Goal: Task Accomplishment & Management: Complete application form

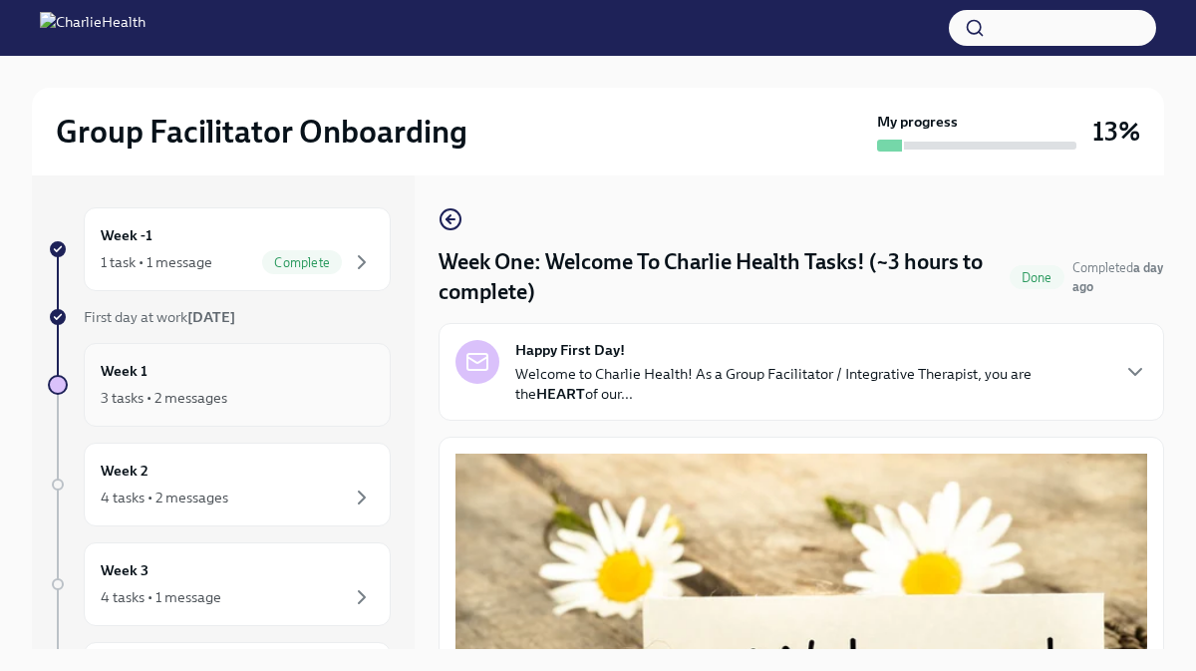
click at [291, 358] on div "Week 1 3 tasks • 2 messages" at bounding box center [237, 385] width 307 height 84
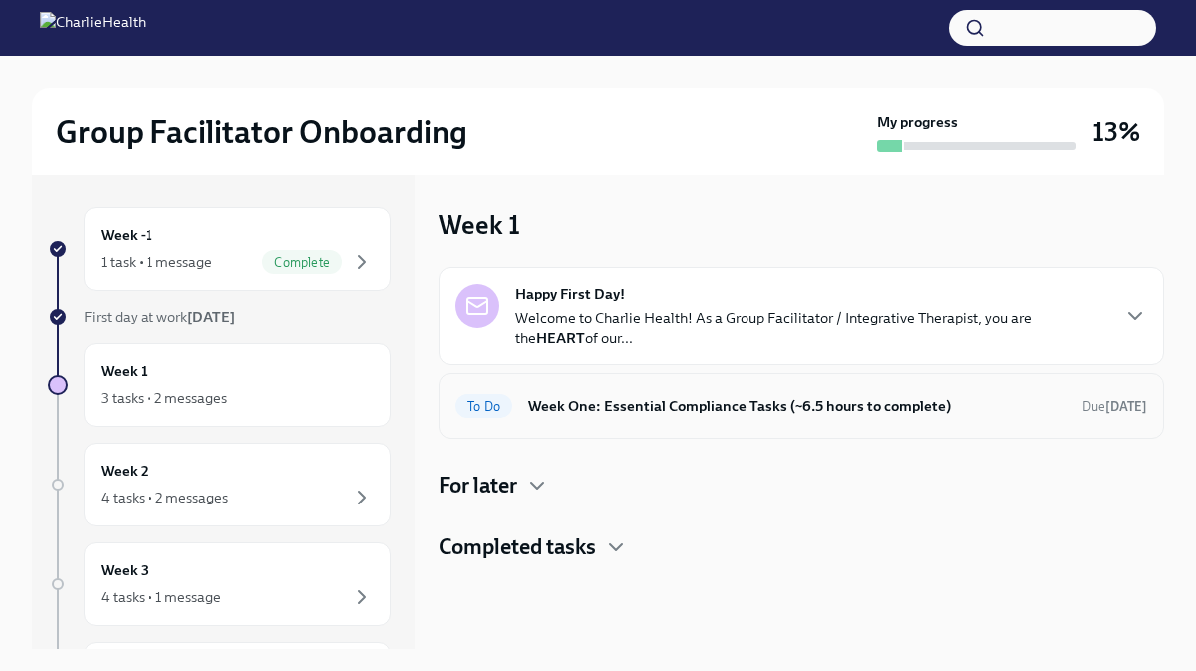
click at [590, 417] on div "To Do Week One: Essential Compliance Tasks (~6.5 hours to complete) Due [DATE]" at bounding box center [802, 406] width 692 height 32
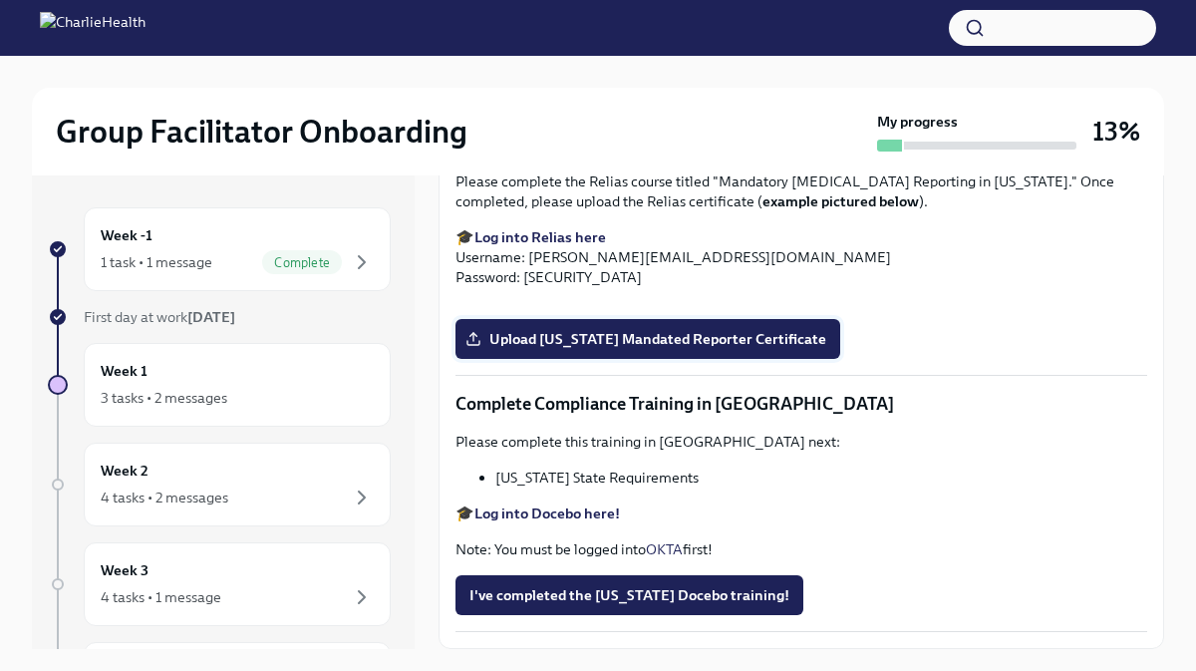
scroll to position [34, 0]
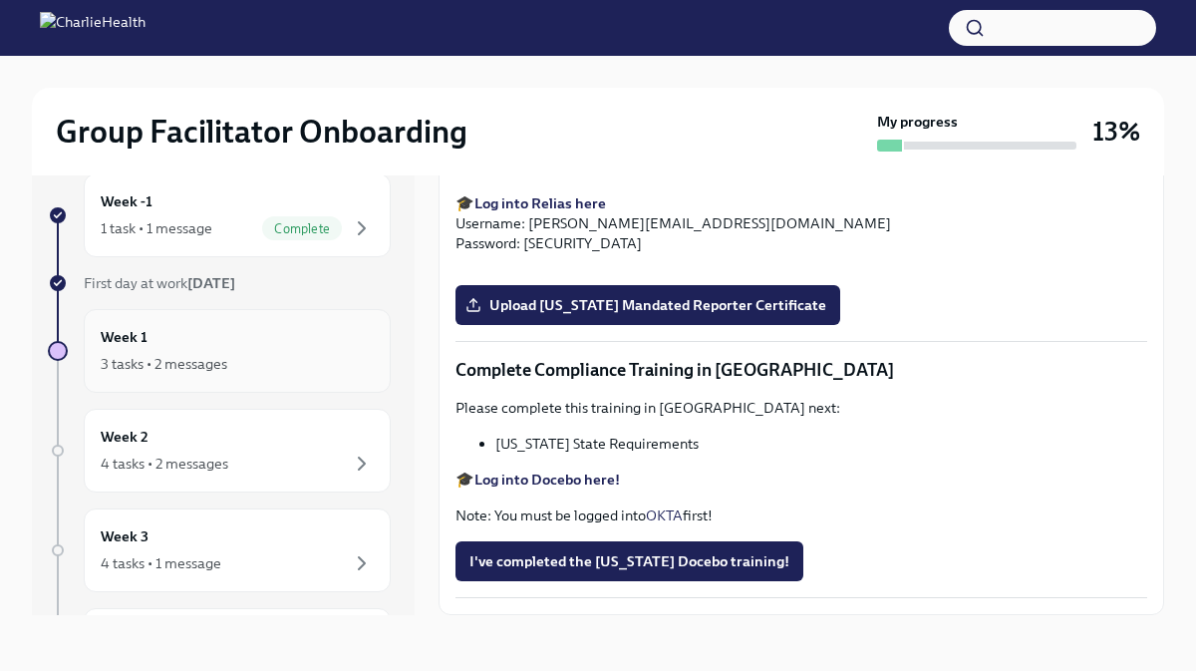
click at [309, 352] on div "3 tasks • 2 messages" at bounding box center [237, 364] width 273 height 24
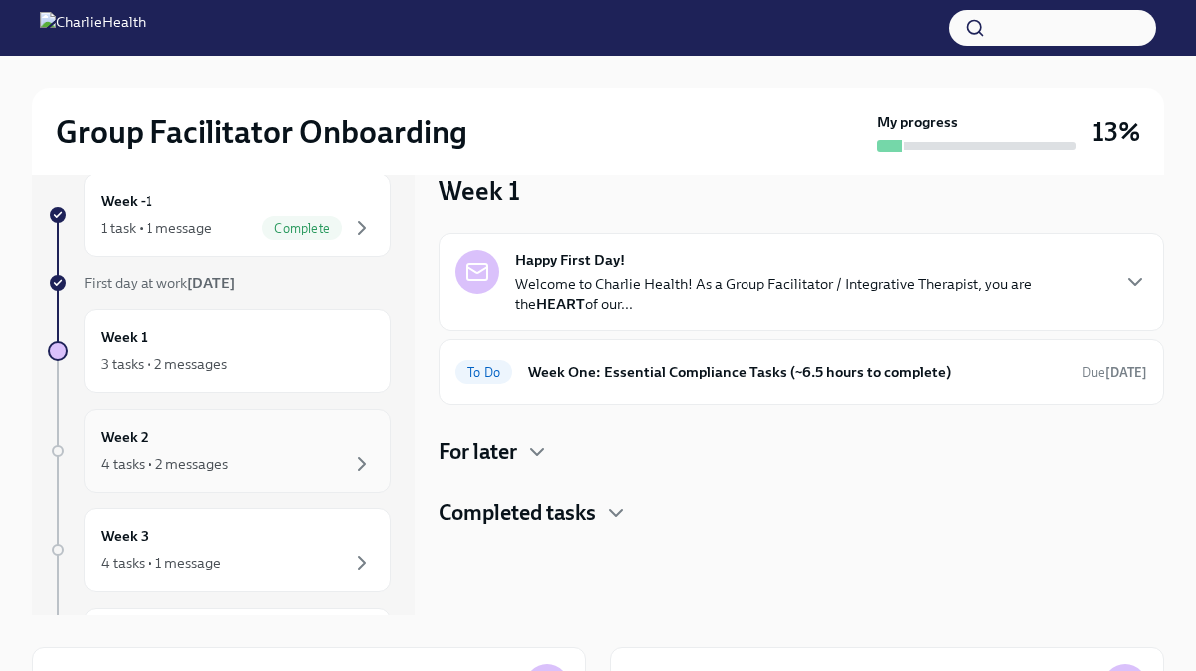
click at [278, 449] on div "Week 2 4 tasks • 2 messages" at bounding box center [237, 451] width 273 height 50
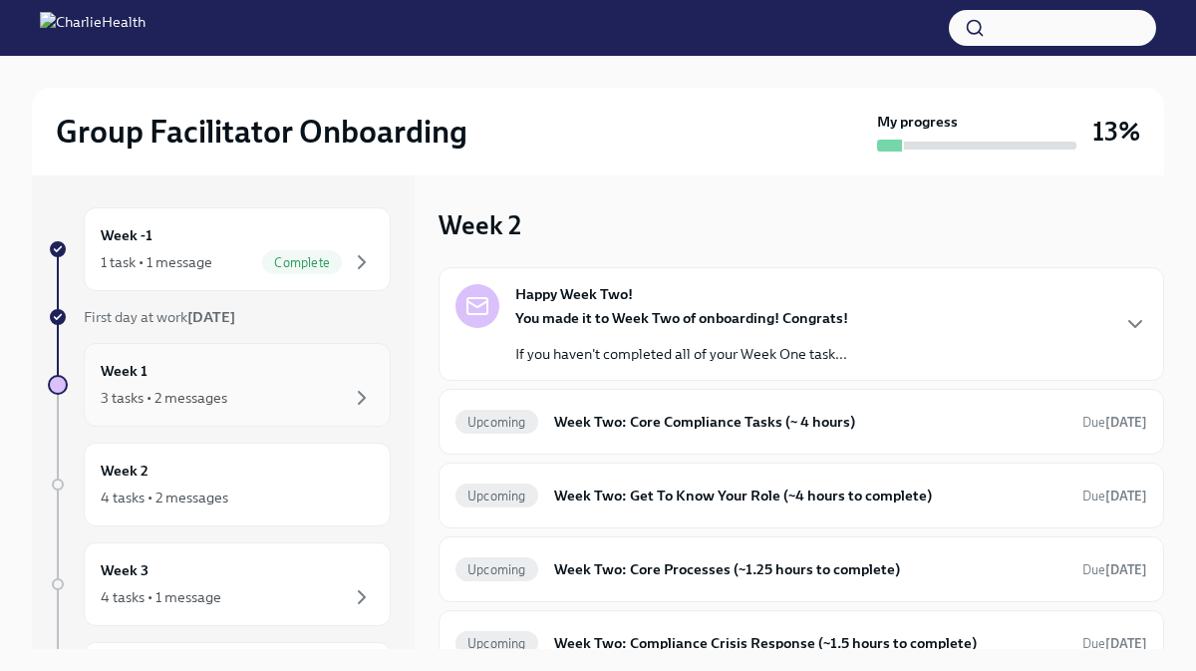
click at [280, 393] on div "3 tasks • 2 messages" at bounding box center [237, 398] width 273 height 24
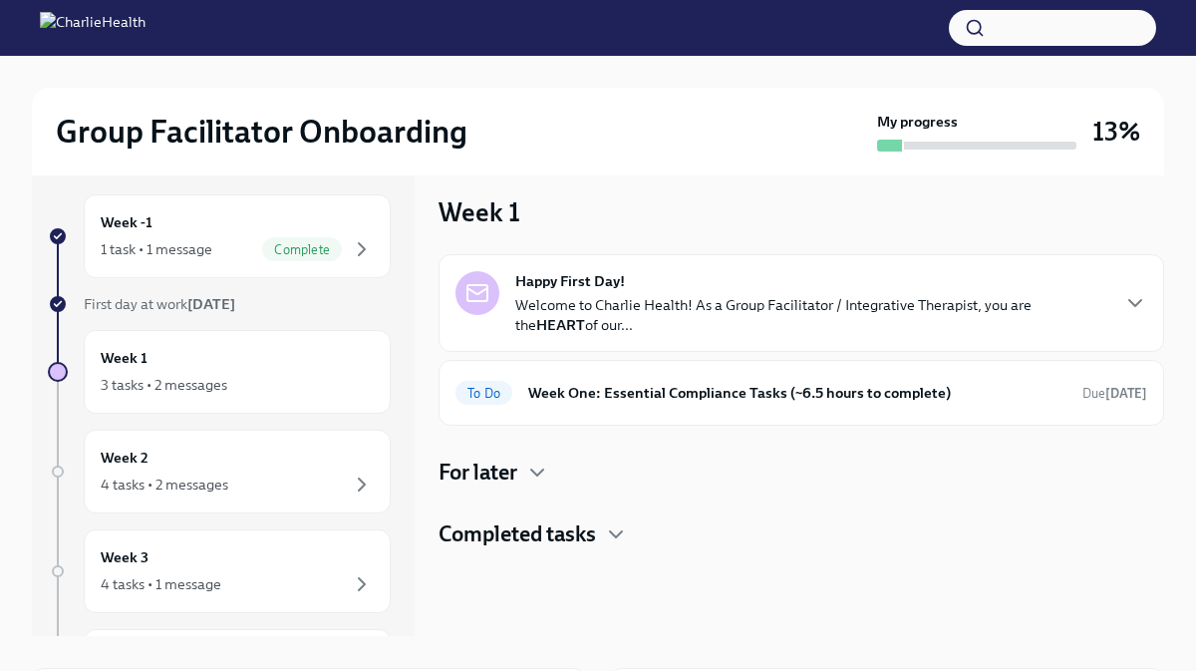
scroll to position [19, 0]
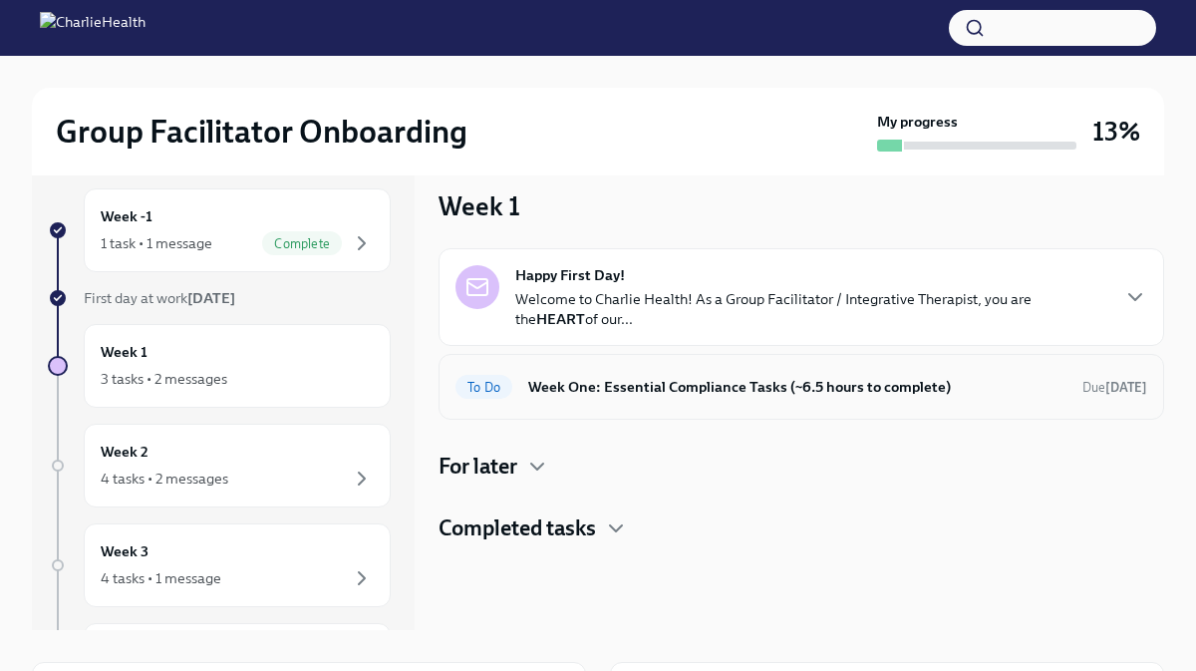
click at [498, 391] on span "To Do" at bounding box center [484, 387] width 57 height 15
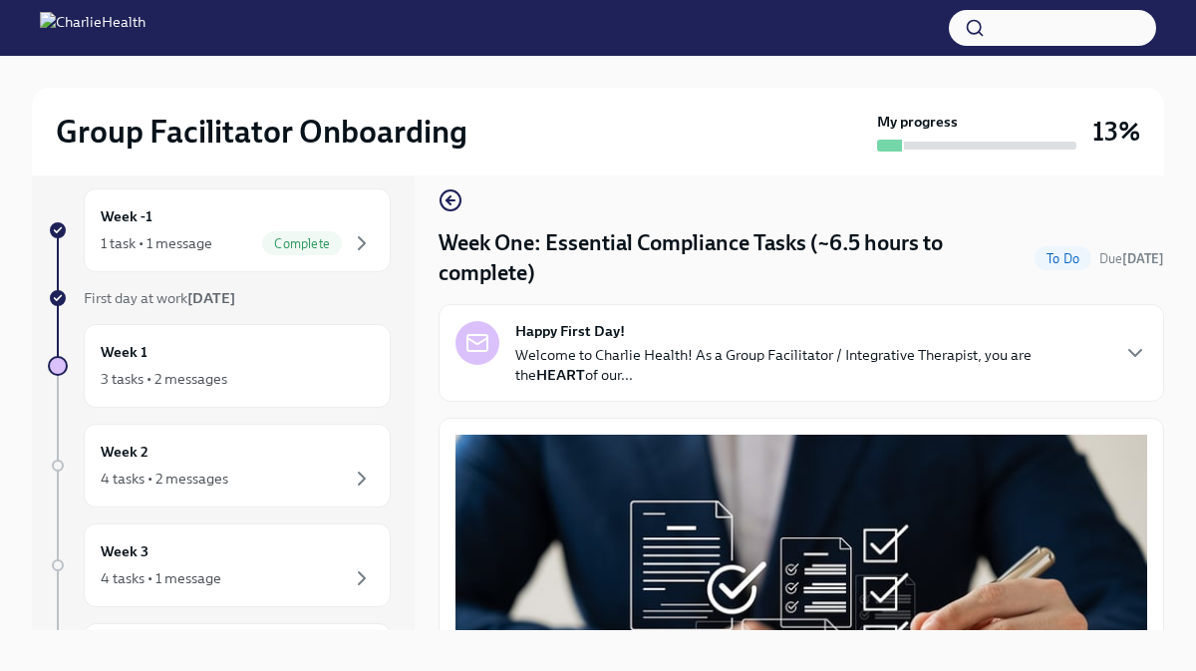
click at [531, 274] on h4 "Week One: Essential Compliance Tasks (~6.5 hours to complete)" at bounding box center [733, 258] width 588 height 60
click at [625, 379] on p "Welcome to Charlie Health! As a Group Facilitator / Integrative Therapist, you …" at bounding box center [811, 365] width 592 height 40
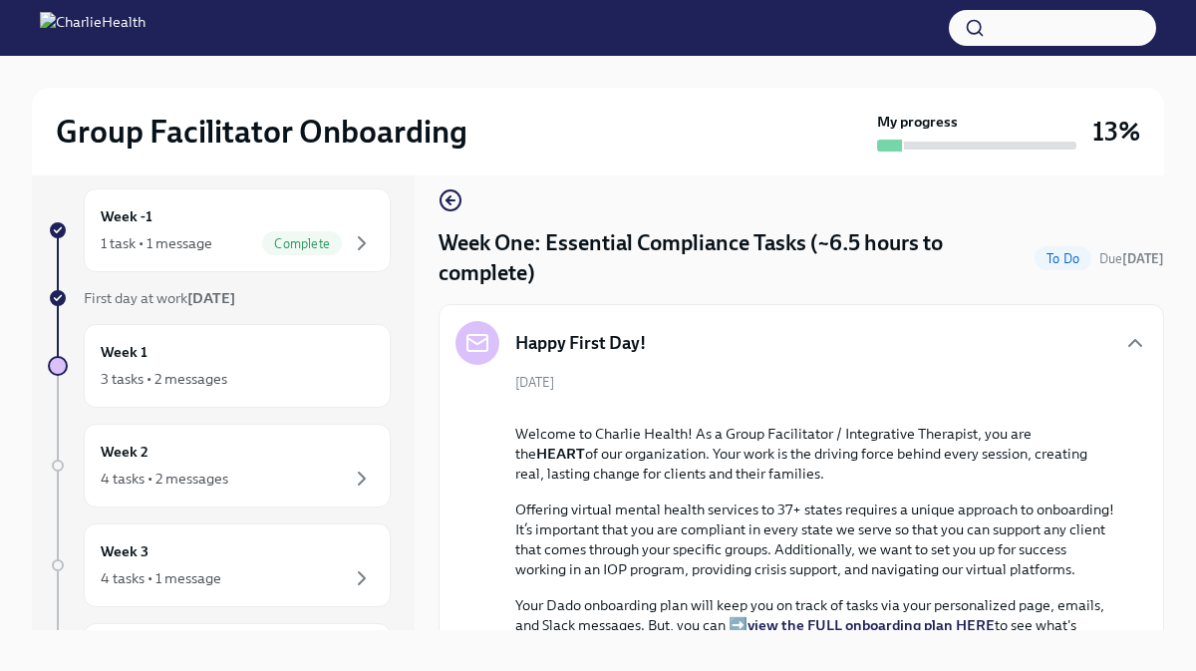
scroll to position [2, 0]
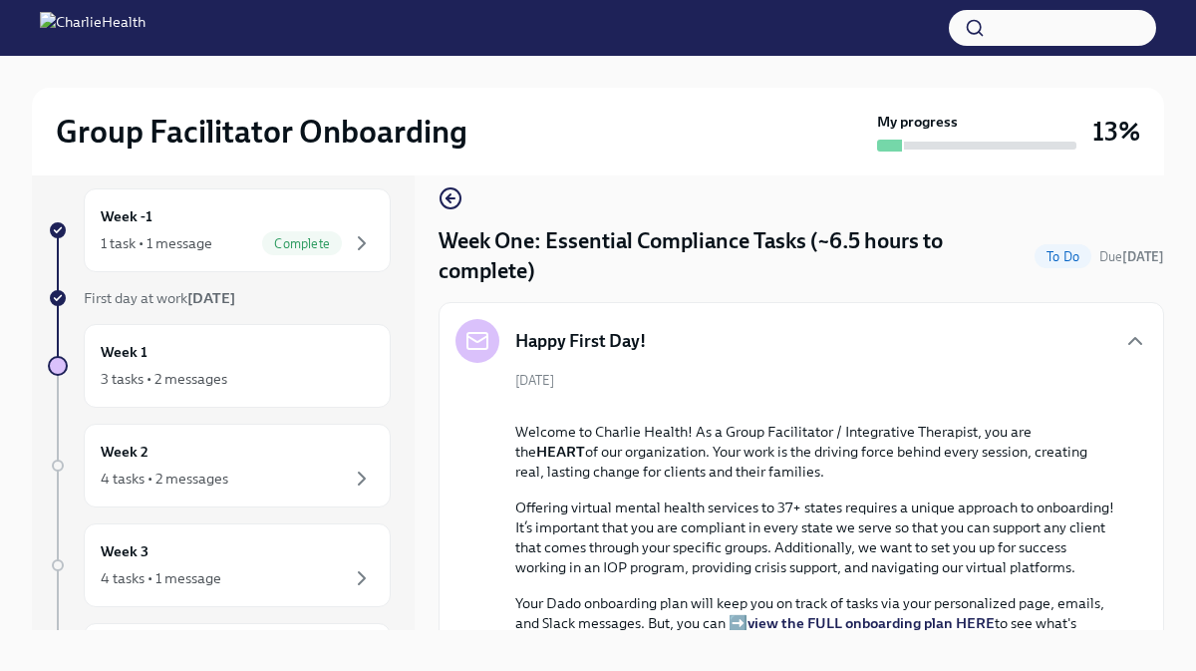
click at [639, 342] on h5 "Happy First Day!" at bounding box center [580, 341] width 131 height 24
click at [1139, 341] on icon "button" at bounding box center [1135, 341] width 12 height 6
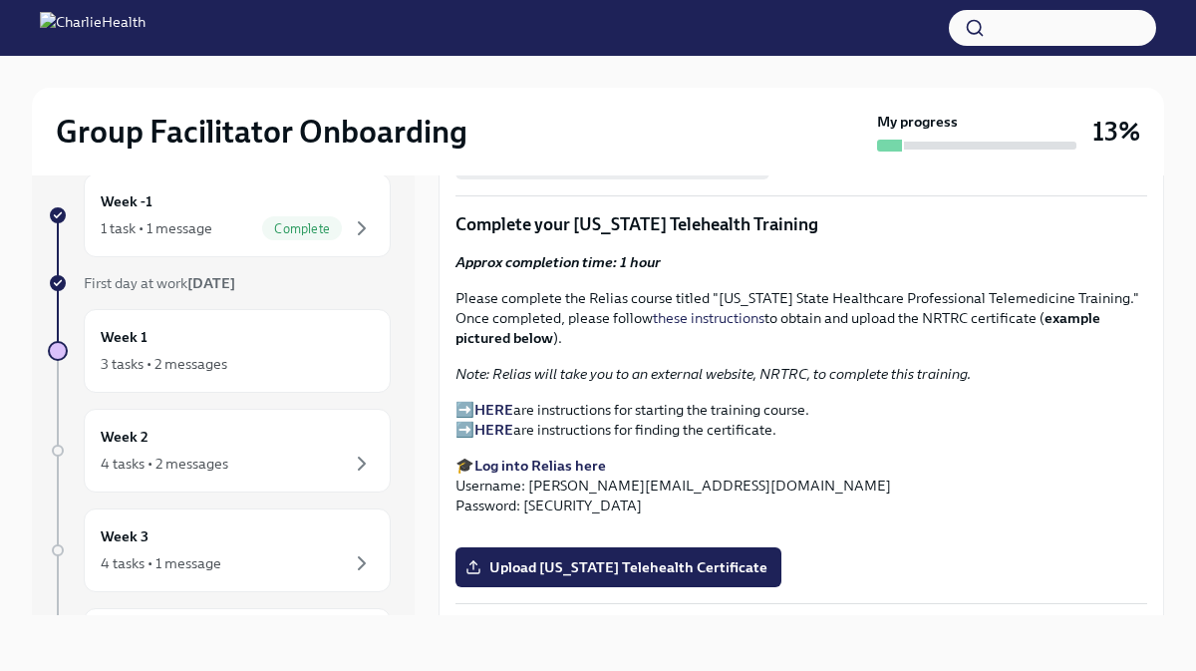
scroll to position [2610, 0]
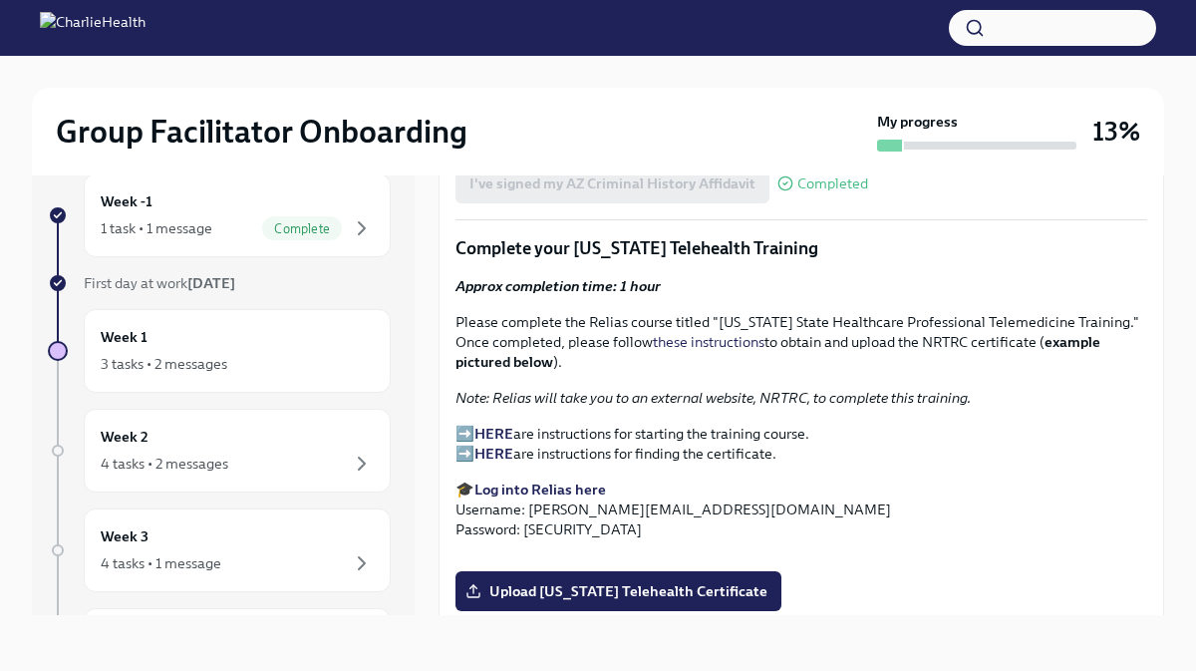
click at [582, 480] on strong "Log into Relias here" at bounding box center [540, 489] width 132 height 18
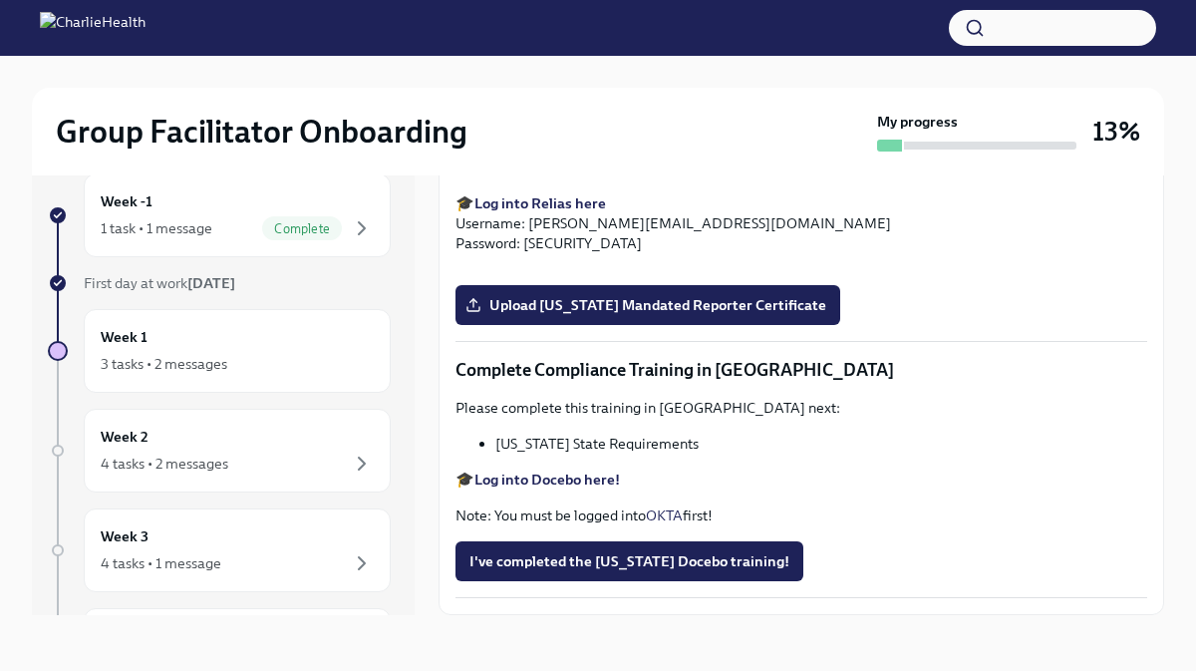
scroll to position [3240, 0]
click at [619, 19] on span "Upload [US_STATE] Telehealth Certificate" at bounding box center [618, 9] width 298 height 20
click at [0, 0] on input "Upload [US_STATE] Telehealth Certificate" at bounding box center [0, 0] width 0 height 0
click at [636, 308] on span "Upload [US_STATE] Mandated Reporter Certificate" at bounding box center [647, 305] width 357 height 20
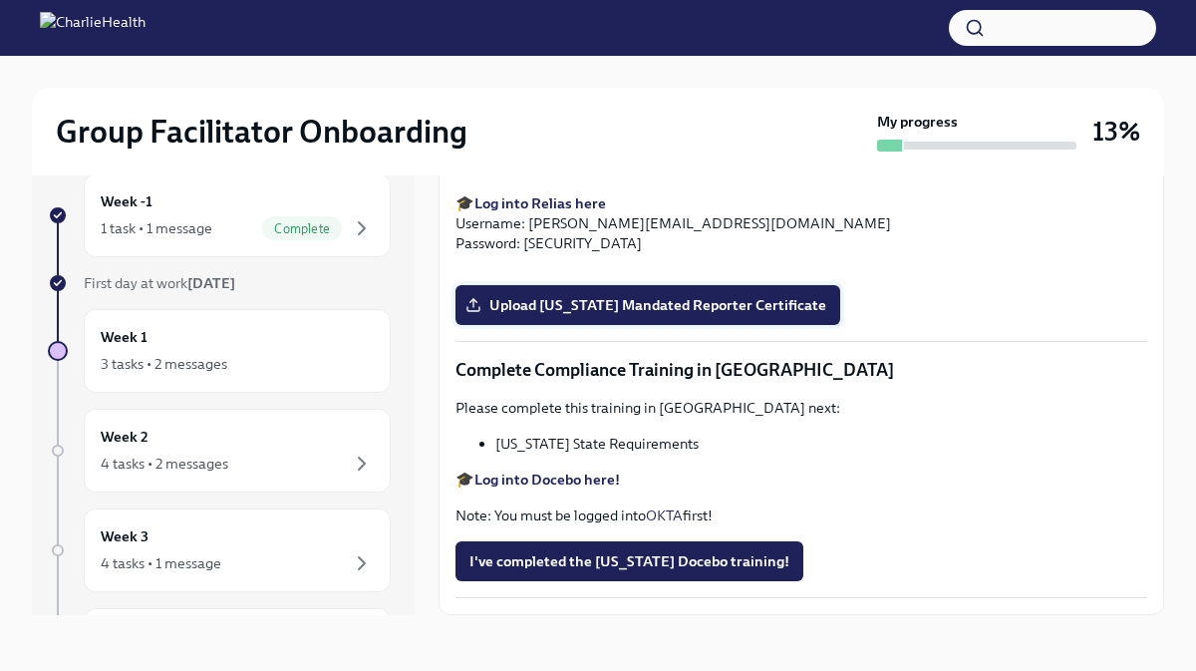
click at [0, 0] on input "Upload [US_STATE] Mandated Reporter Certificate" at bounding box center [0, 0] width 0 height 0
click at [559, 473] on strong "Log into Docebo here!" at bounding box center [547, 479] width 146 height 18
click at [199, 385] on div "Week 1 3 tasks • 2 messages" at bounding box center [237, 351] width 307 height 84
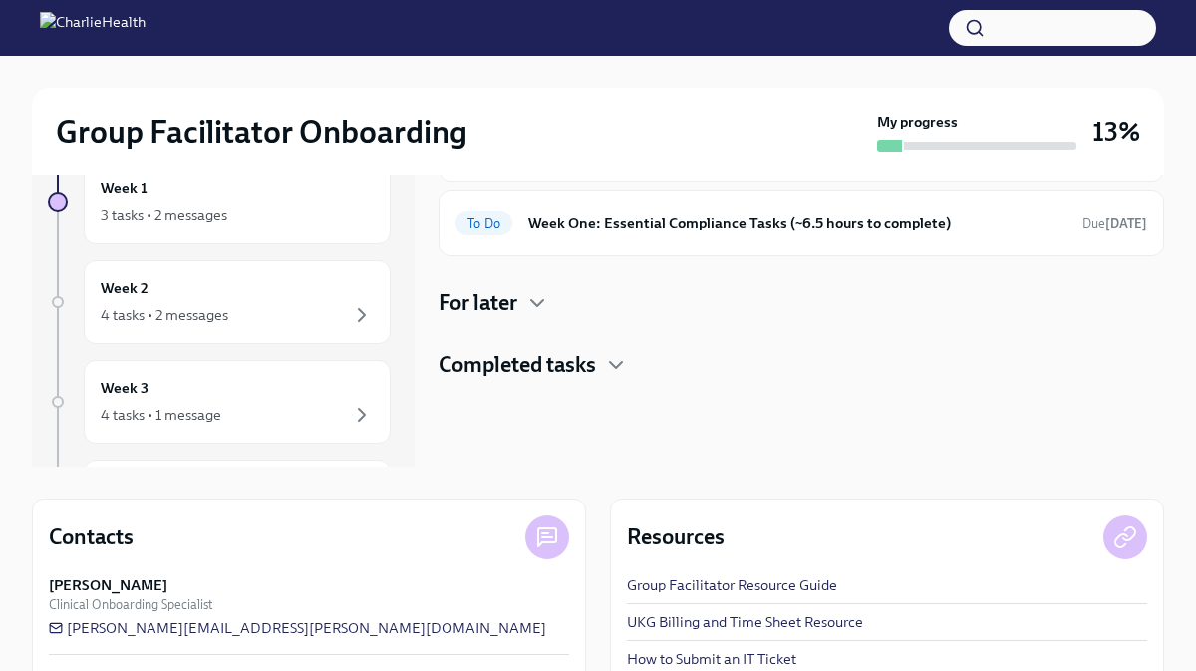
scroll to position [202, 0]
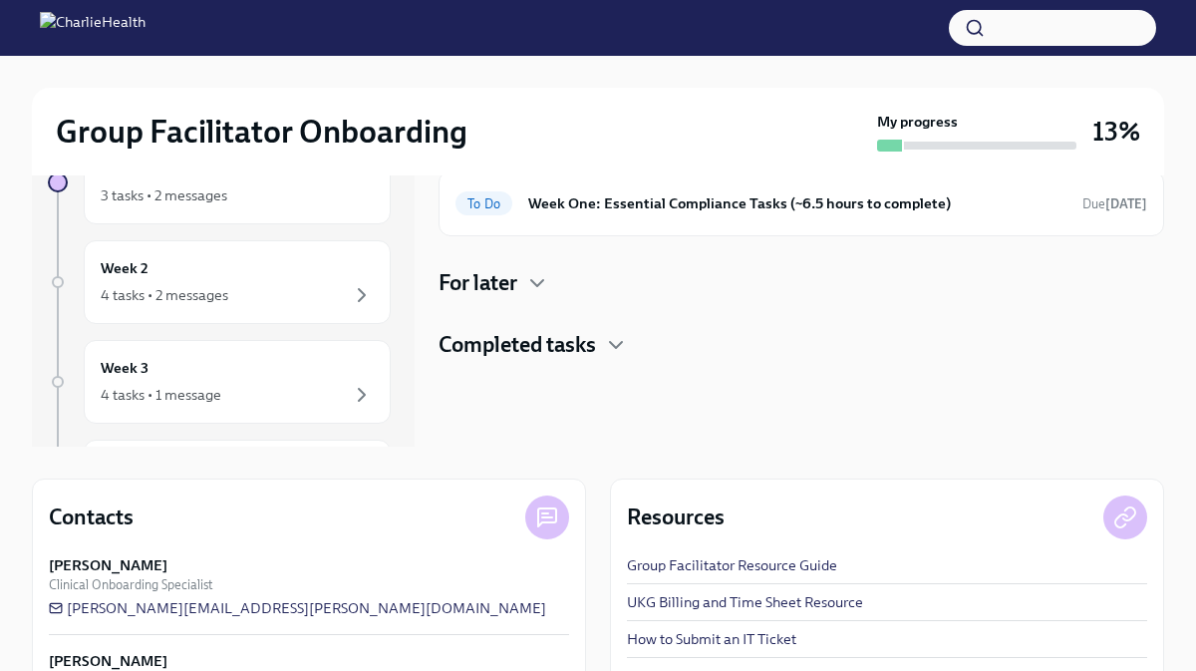
click at [495, 350] on h4 "Completed tasks" at bounding box center [517, 345] width 157 height 30
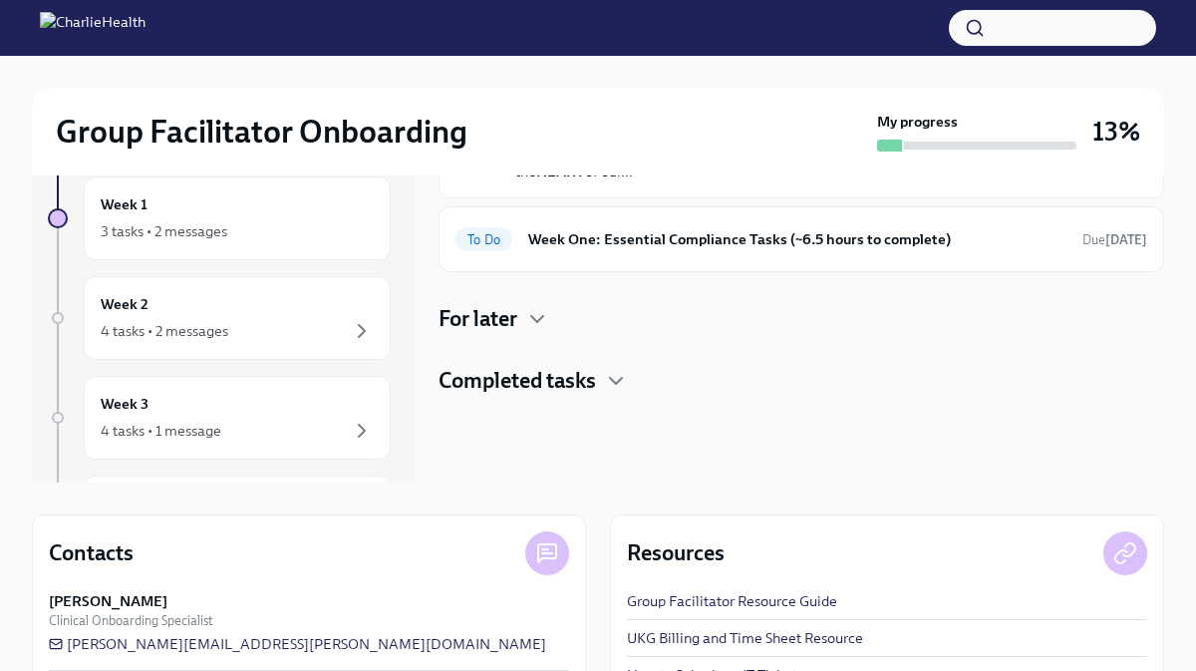
scroll to position [144, 0]
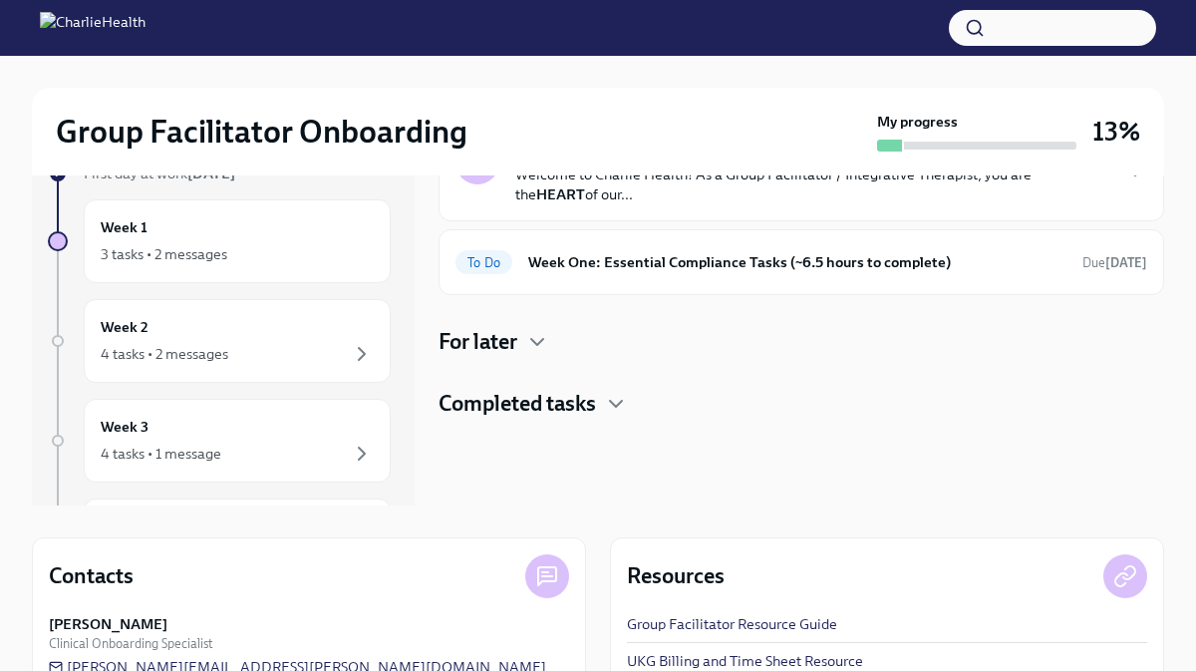
click at [484, 337] on h4 "For later" at bounding box center [478, 342] width 79 height 30
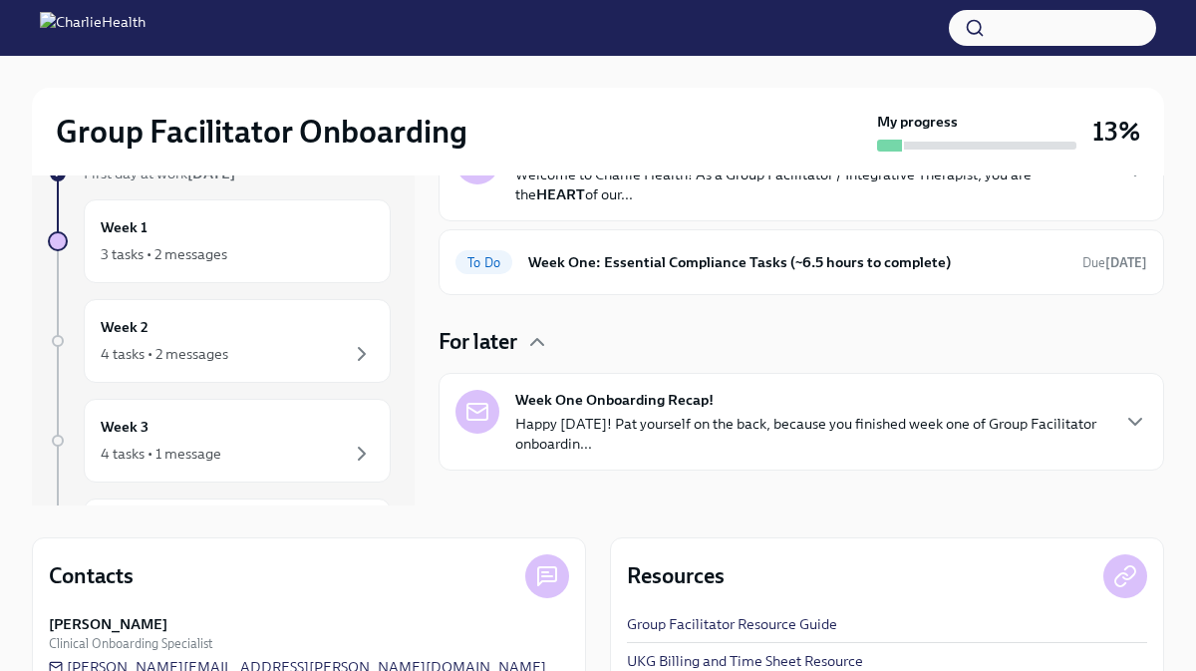
click at [565, 455] on div "Week One Onboarding Recap! Happy [DATE]! Pat yourself on the back, because you …" at bounding box center [802, 422] width 726 height 98
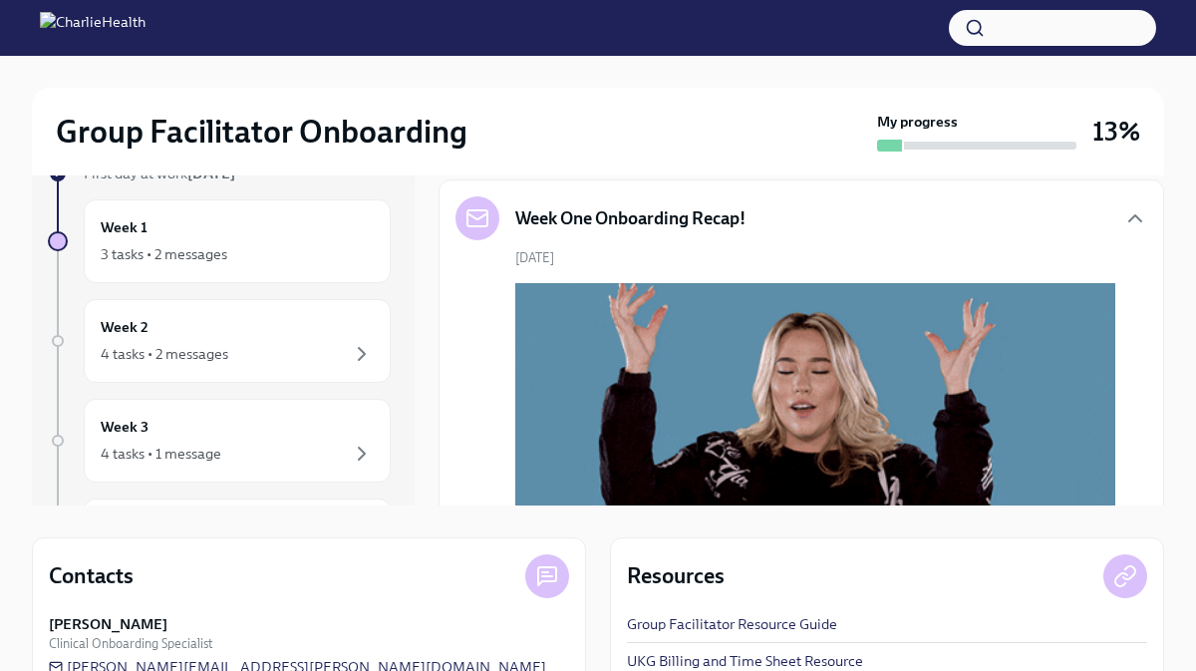
scroll to position [191, 0]
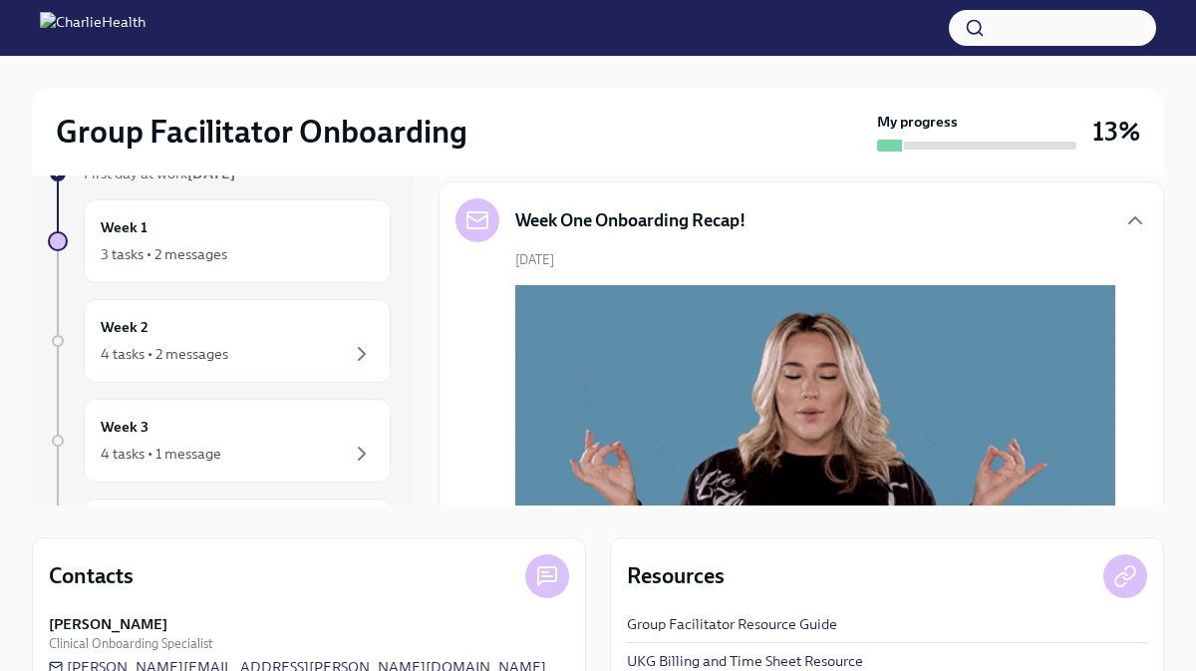
click at [581, 229] on h5 "Week One Onboarding Recap!" at bounding box center [630, 220] width 230 height 24
click at [1130, 222] on icon "button" at bounding box center [1135, 220] width 12 height 6
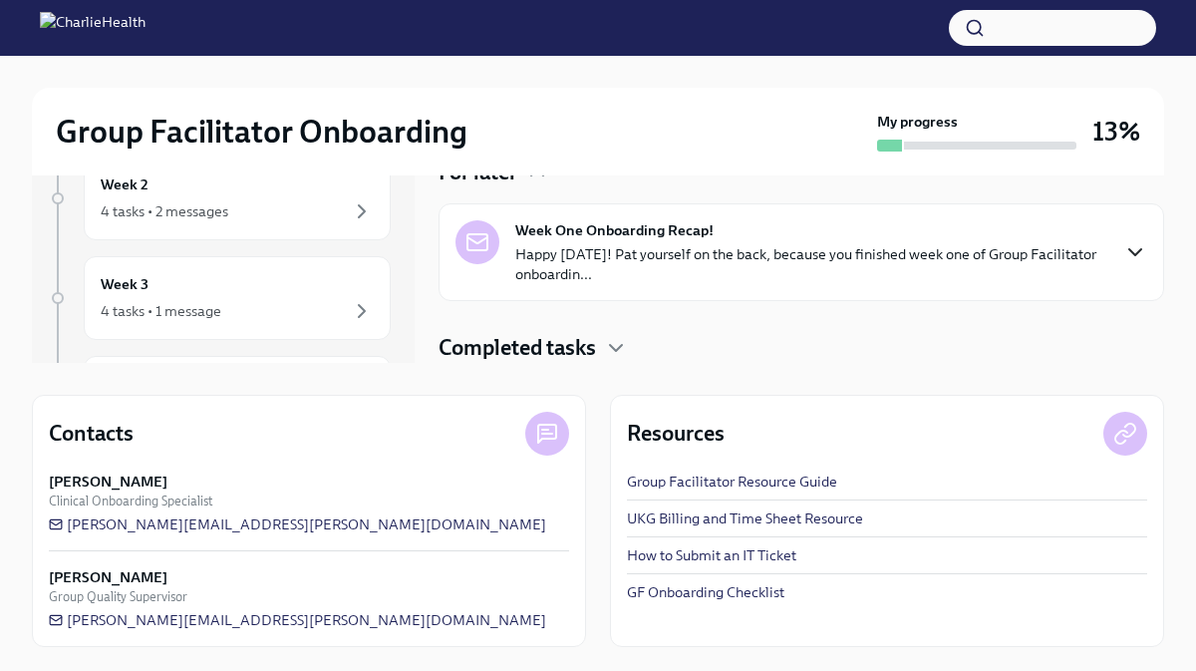
scroll to position [0, 0]
